Goal: Entertainment & Leisure: Consume media (video, audio)

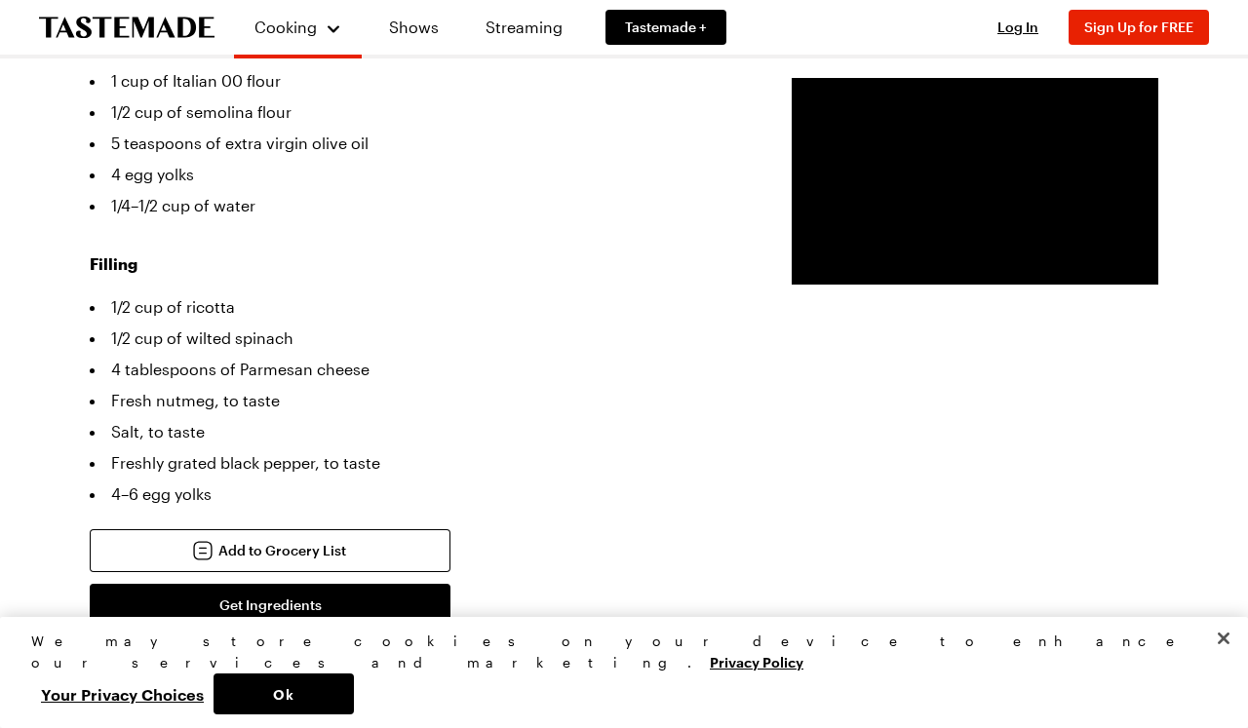
scroll to position [563, 0]
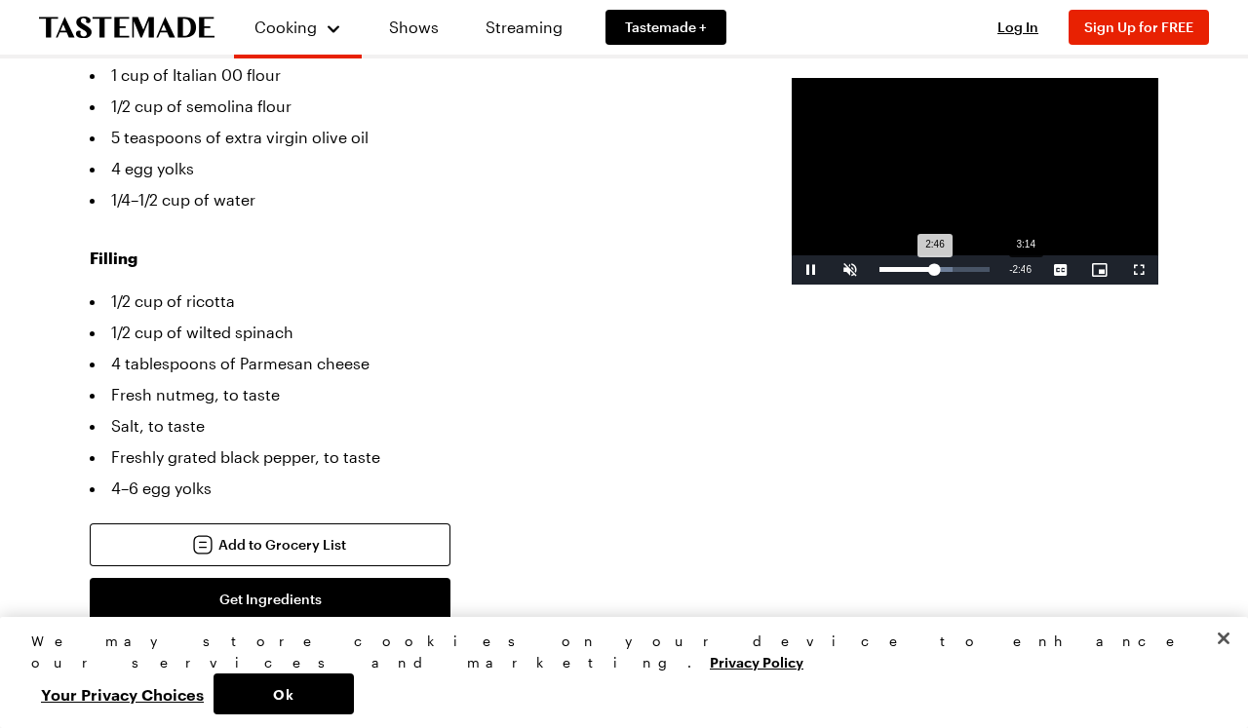
click at [887, 272] on div "Loaded : 66.34% 3:14 2:46" at bounding box center [934, 269] width 110 height 5
click at [917, 272] on div "Loaded : 68.96% 3:53 3:16" at bounding box center [934, 269] width 110 height 5
click at [1078, 272] on div "4:25" at bounding box center [1078, 269] width 1 height 5
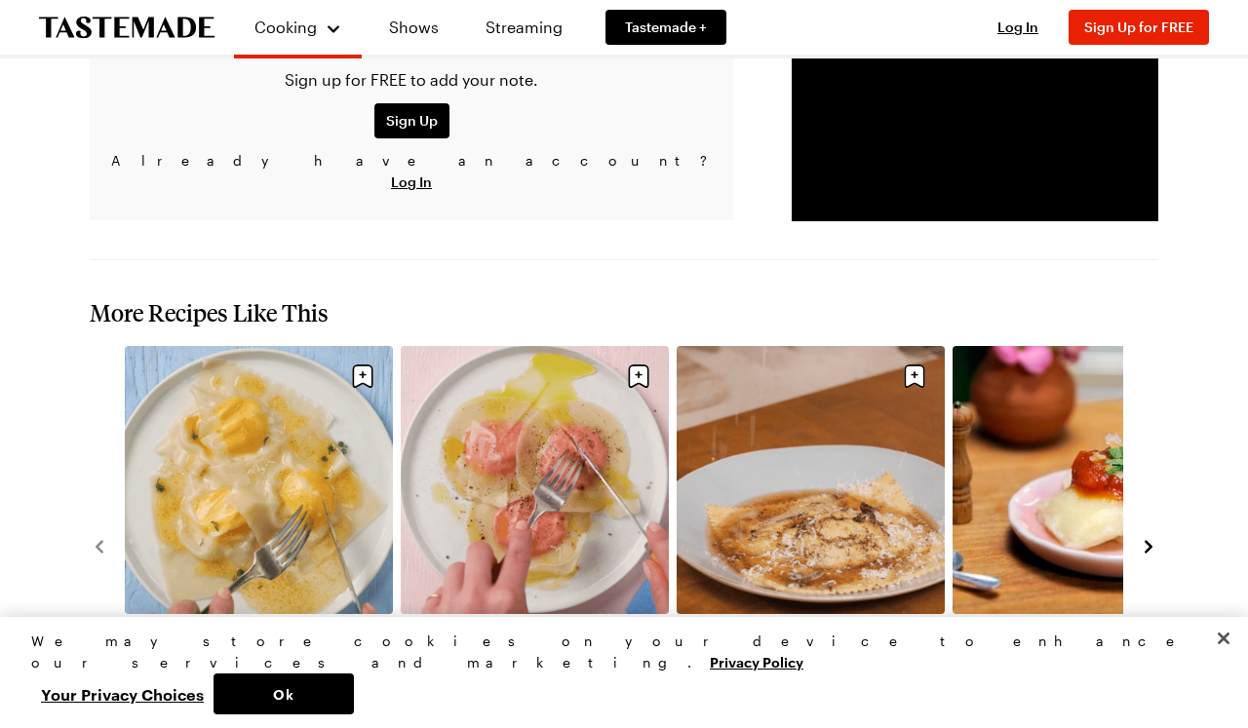
scroll to position [2092, 0]
click at [1155, 537] on icon "navigate to next item" at bounding box center [1148, 546] width 19 height 19
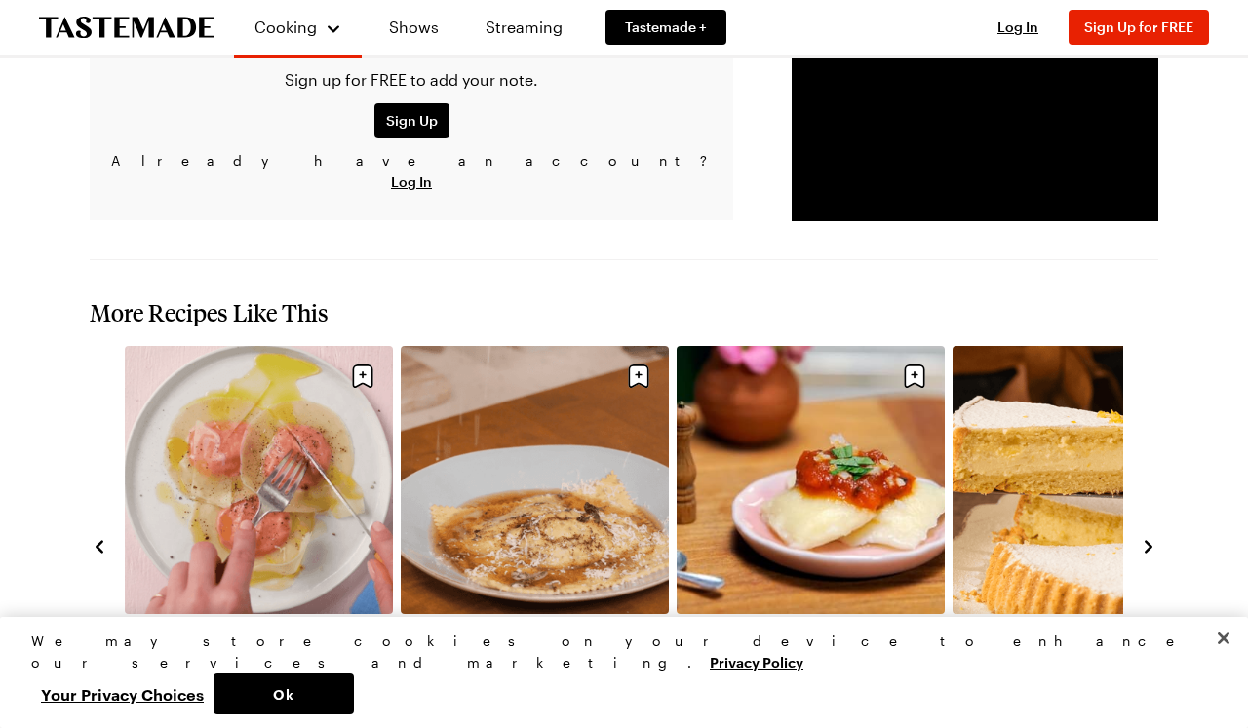
click at [1150, 541] on icon "navigate to next item" at bounding box center [1149, 547] width 8 height 13
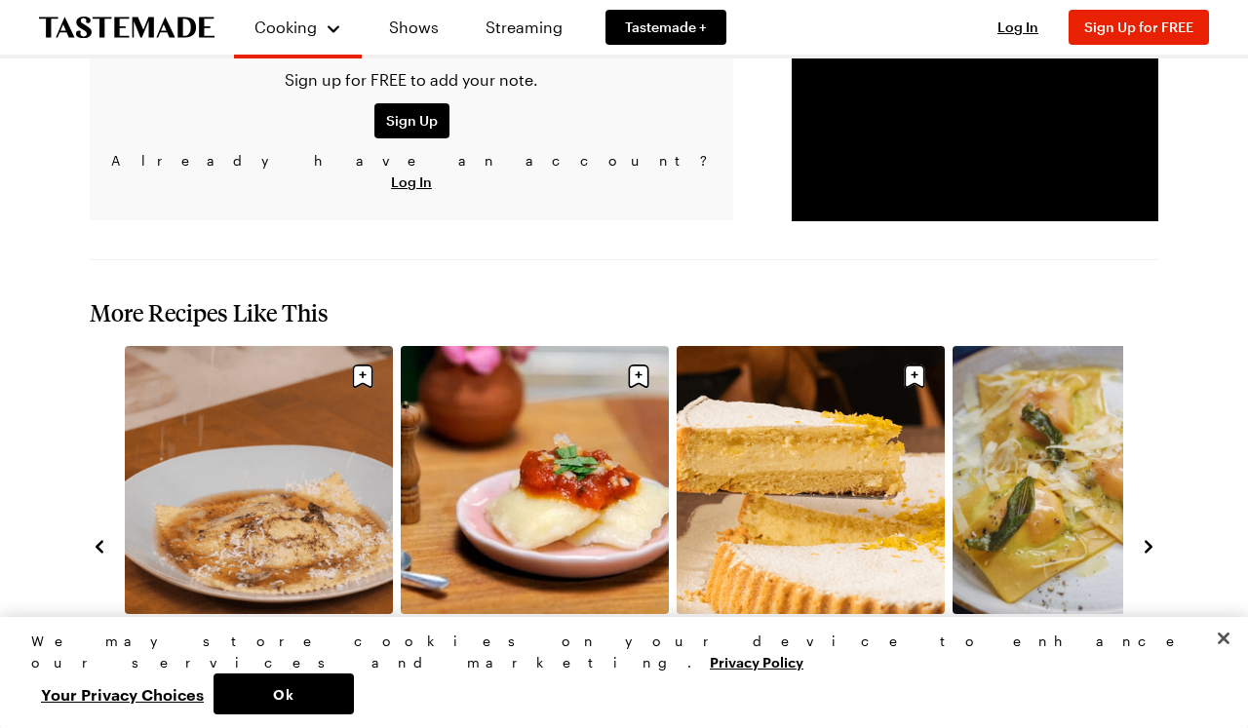
click at [1149, 541] on icon "navigate to next item" at bounding box center [1149, 547] width 8 height 13
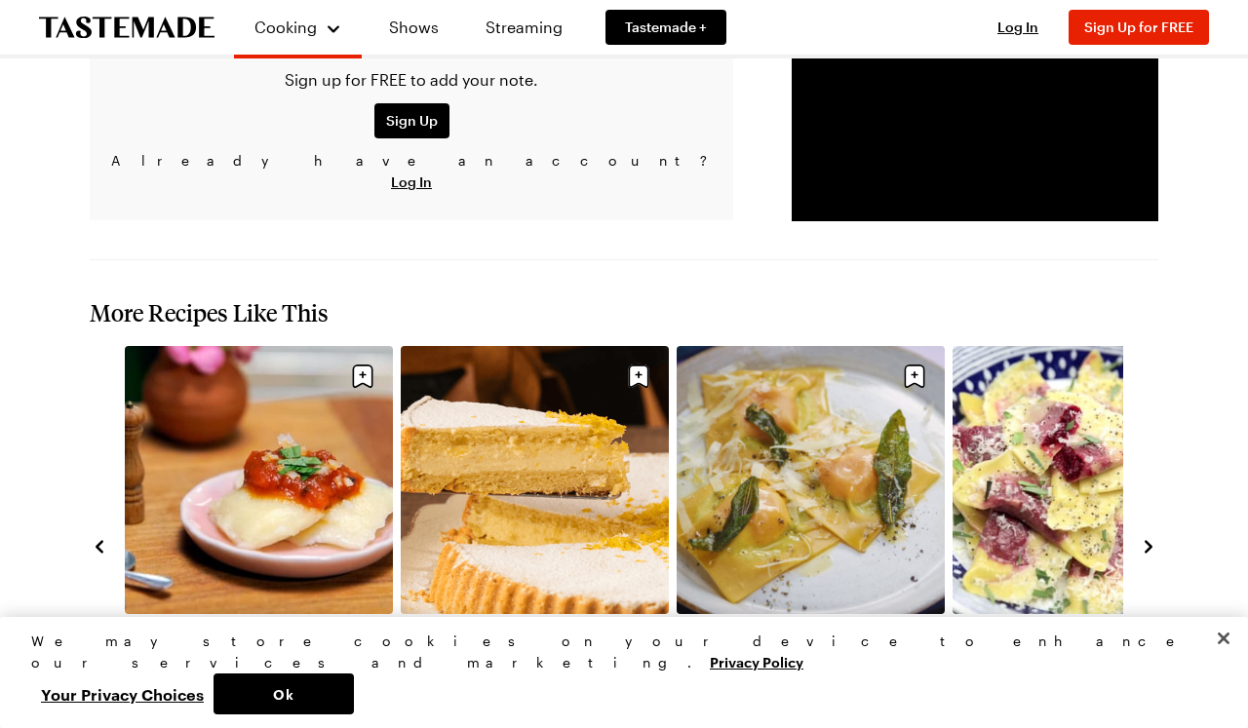
click at [1148, 541] on icon "navigate to next item" at bounding box center [1149, 547] width 8 height 13
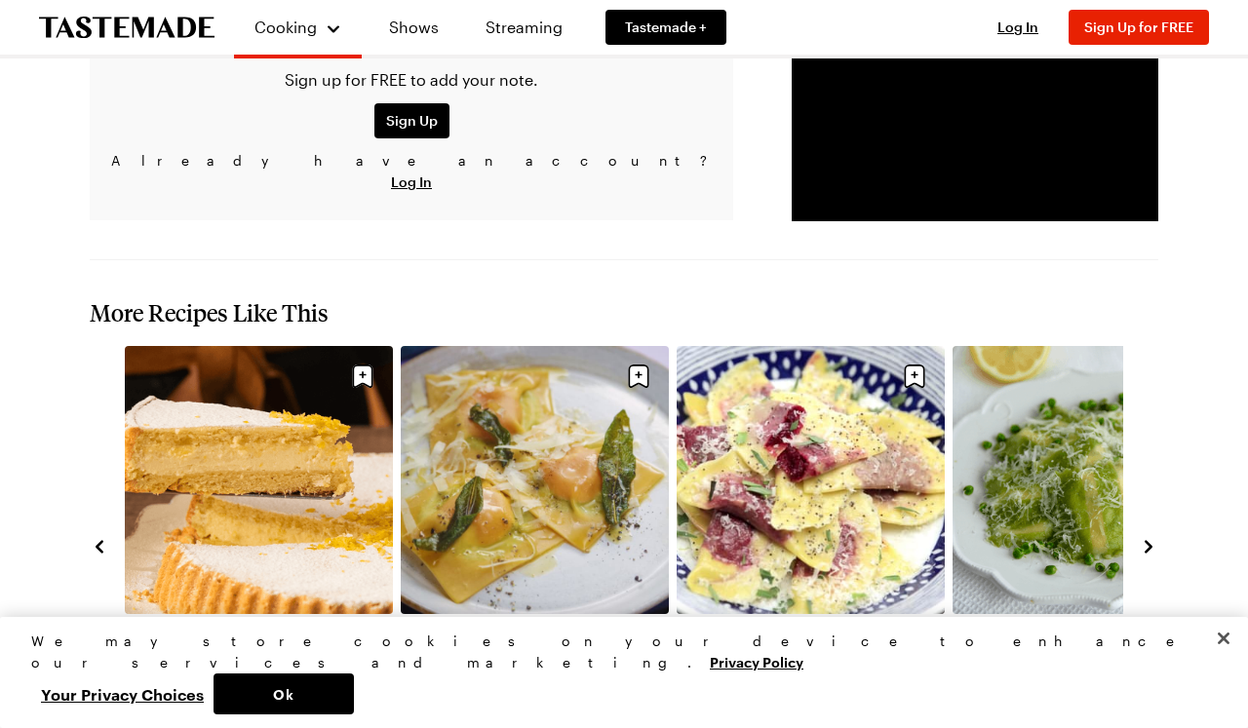
click at [1147, 537] on icon "navigate to next item" at bounding box center [1148, 546] width 19 height 19
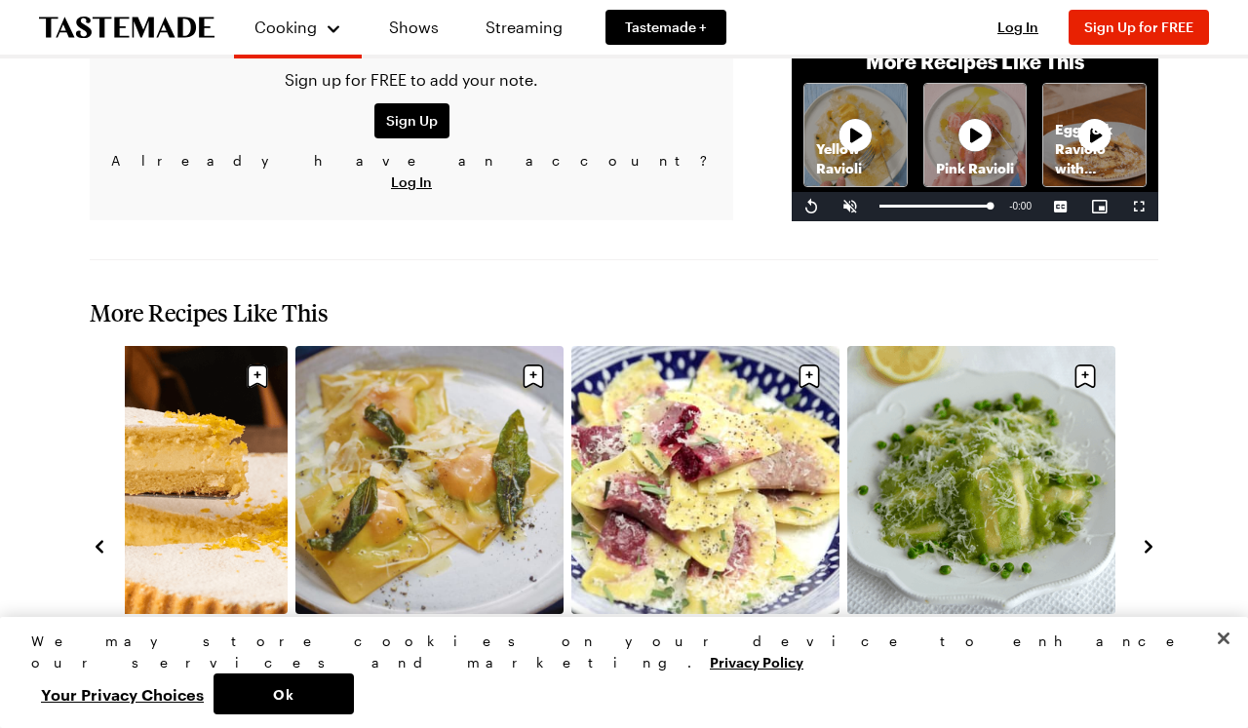
click at [1147, 537] on icon "navigate to next item" at bounding box center [1148, 546] width 19 height 19
click at [1147, 541] on icon "navigate to next item" at bounding box center [1149, 547] width 8 height 13
click at [1154, 537] on icon "navigate to next item" at bounding box center [1148, 546] width 19 height 19
click at [100, 541] on icon "navigate to previous item" at bounding box center [100, 547] width 8 height 13
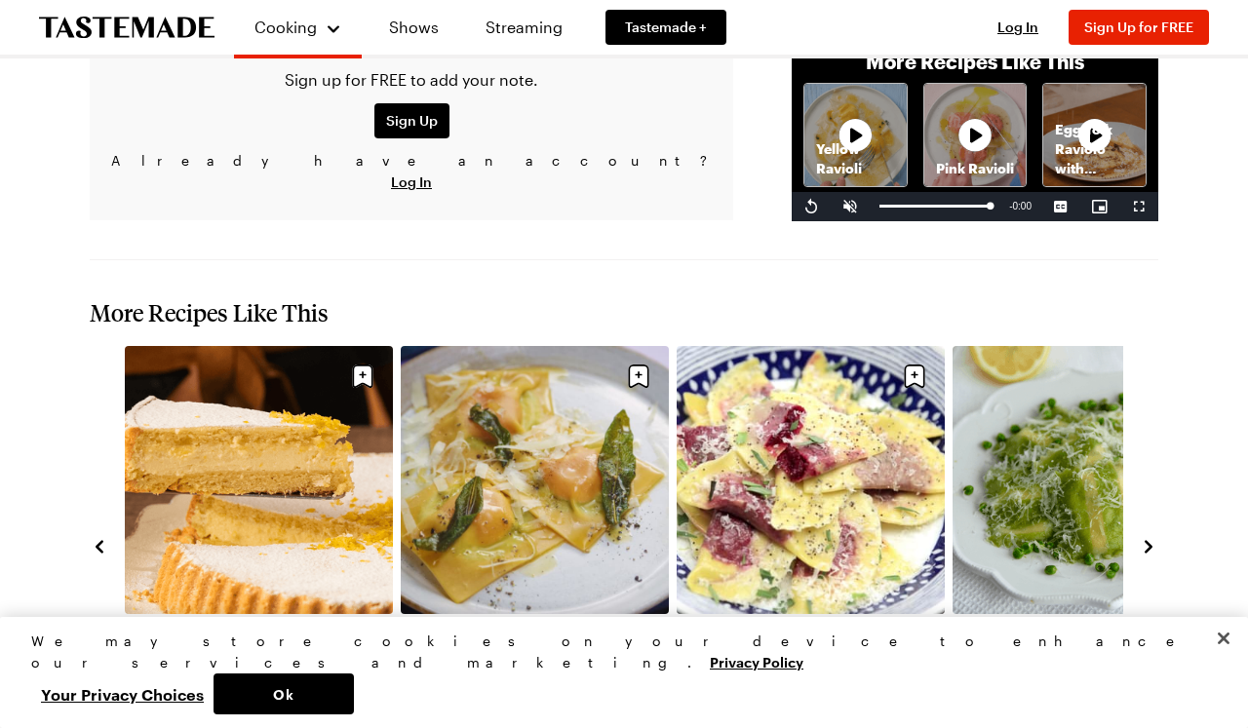
click at [100, 541] on icon "navigate to previous item" at bounding box center [100, 547] width 8 height 13
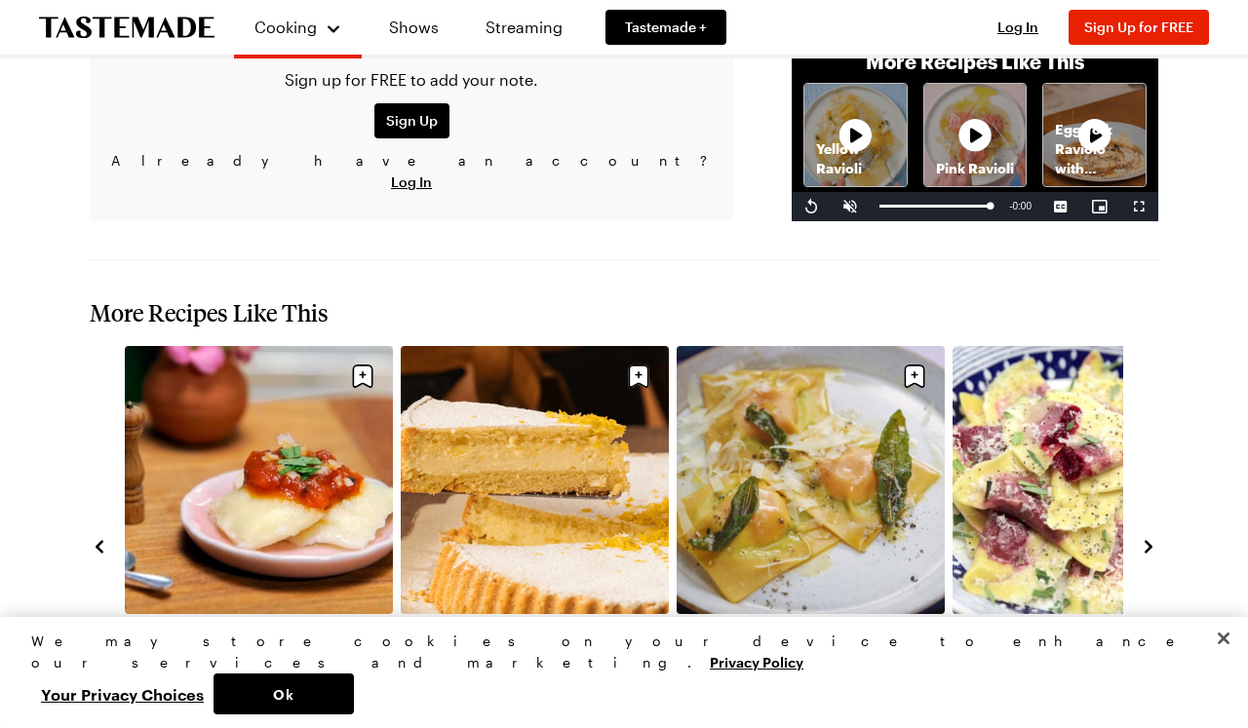
click at [101, 537] on icon "navigate to previous item" at bounding box center [99, 546] width 19 height 19
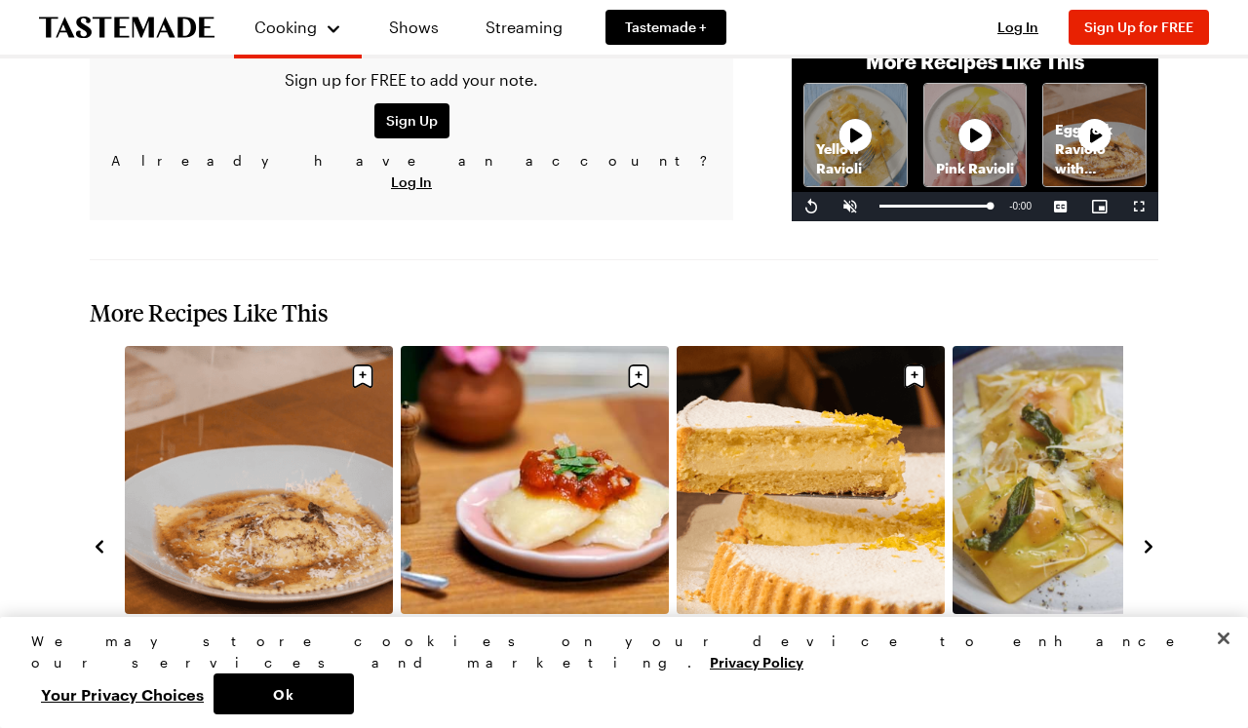
click at [101, 537] on icon "navigate to previous item" at bounding box center [99, 546] width 19 height 19
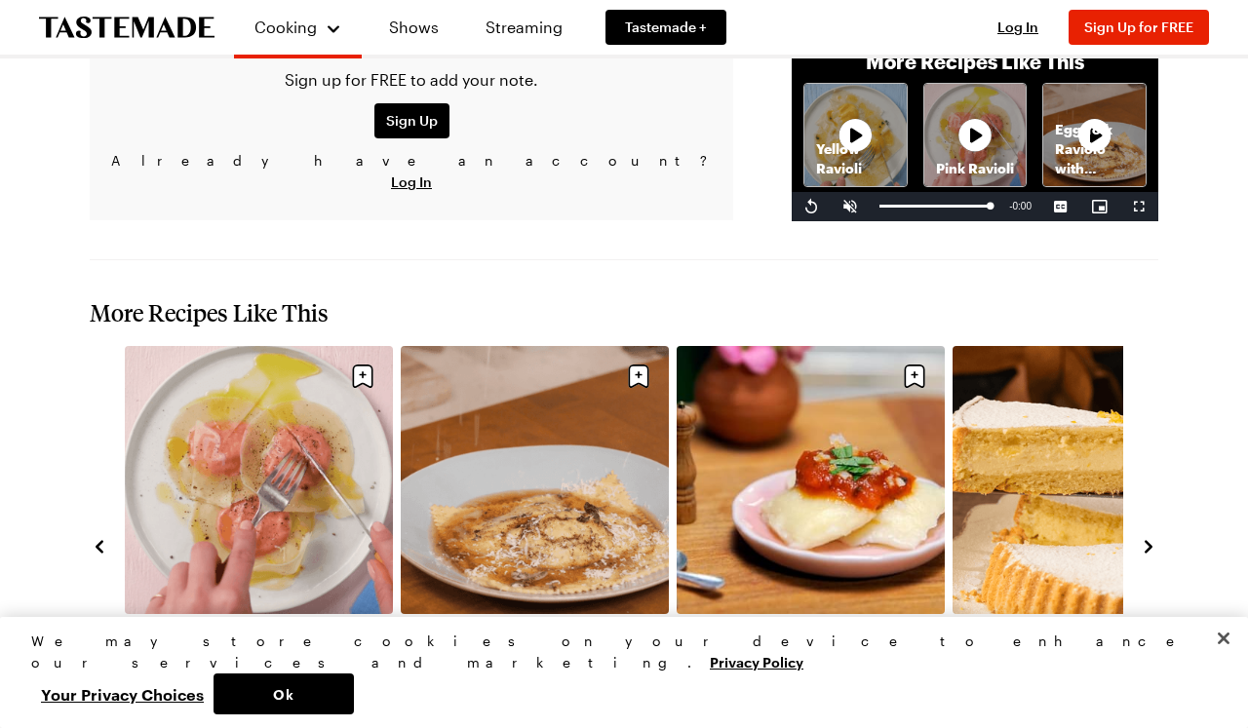
click at [276, 622] on link "Pink Ravioli" at bounding box center [259, 631] width 268 height 19
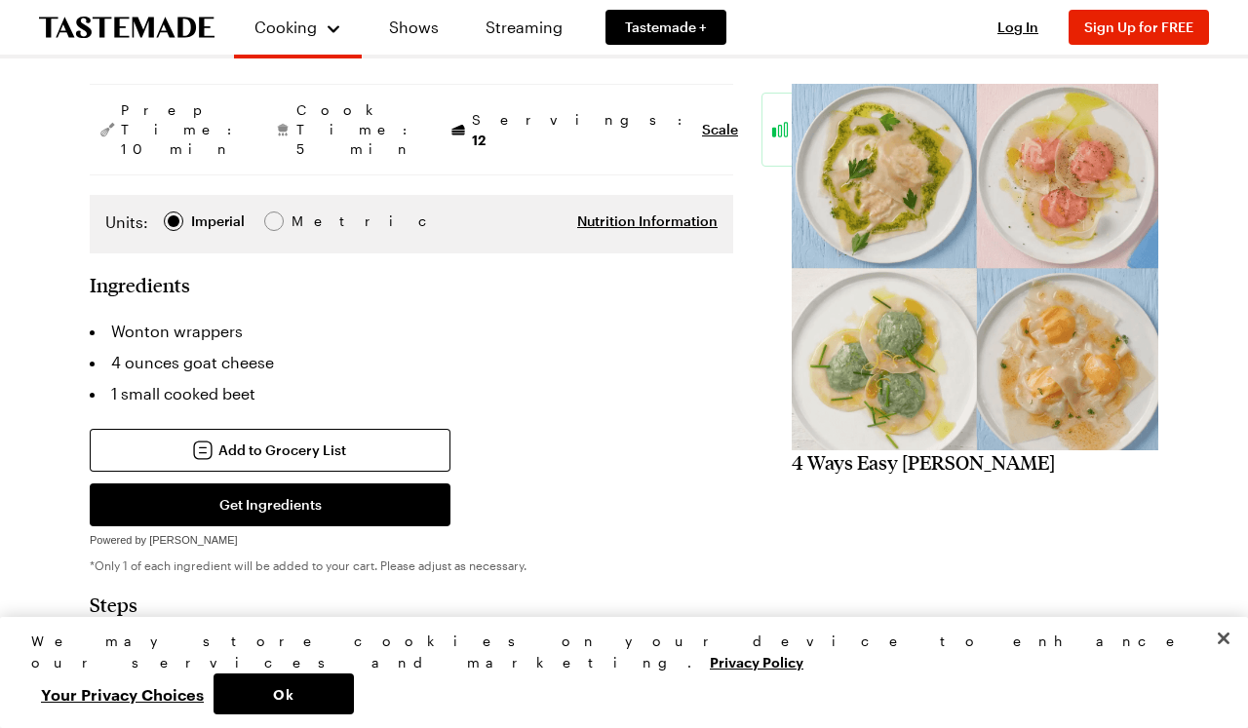
scroll to position [273, 0]
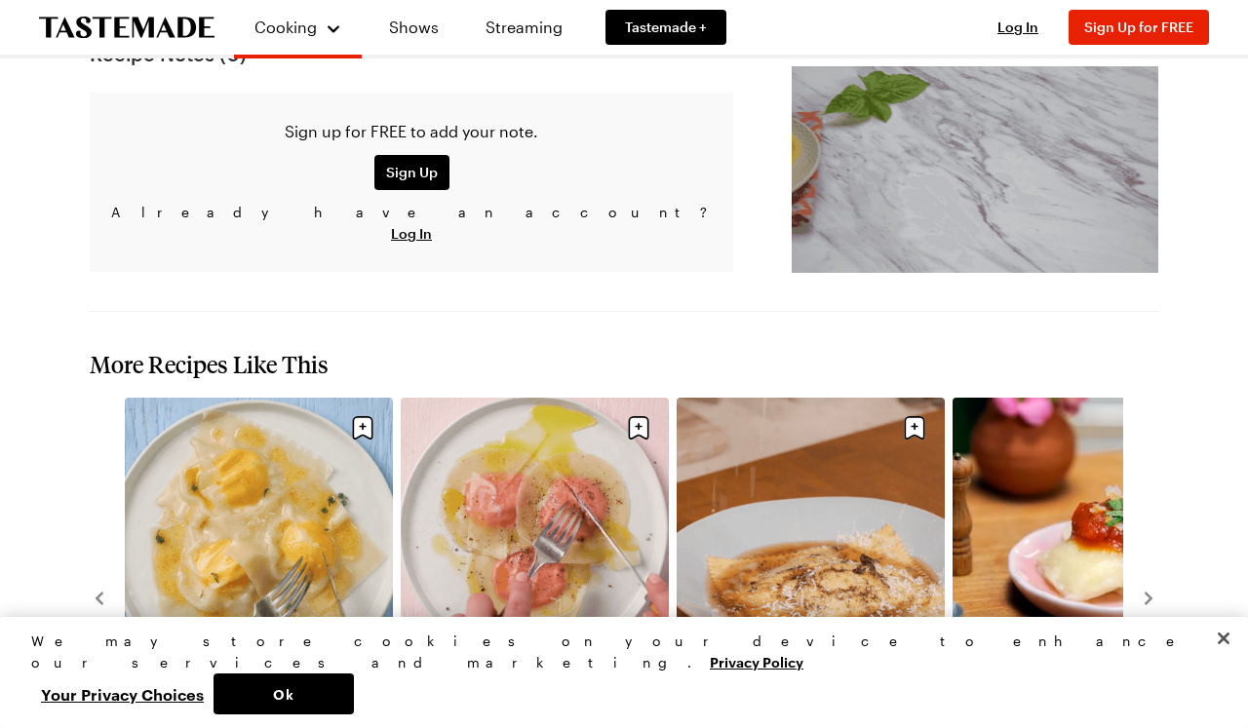
scroll to position [2039, 0]
